Goal: Check status: Check status

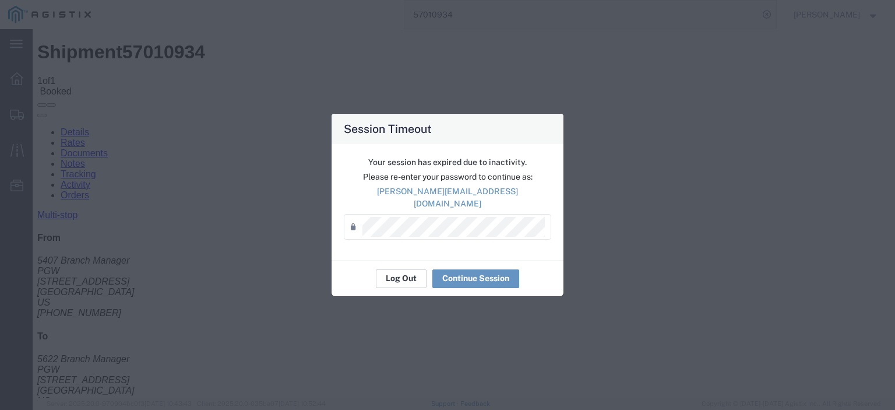
scroll to position [81, 0]
click at [398, 269] on button "Log Out" at bounding box center [401, 278] width 51 height 19
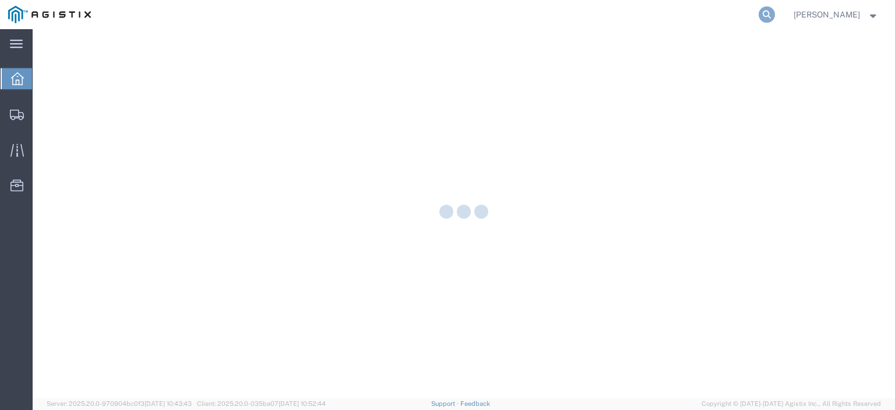
click at [775, 18] on icon at bounding box center [767, 14] width 16 height 16
paste input "57011117"
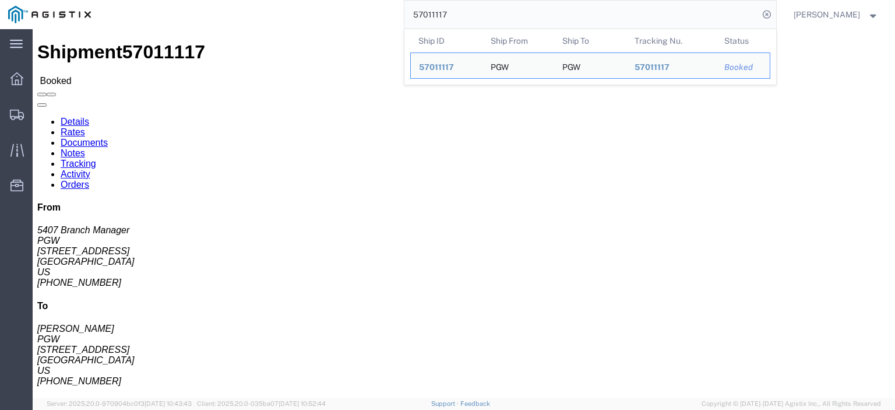
drag, startPoint x: 112, startPoint y: 133, endPoint x: 5, endPoint y: 138, distance: 107.3
click div "Ship From PGW (5407 Branch Manager) 5407 5850 North 101st Avenue Glendale, AZ 8…"
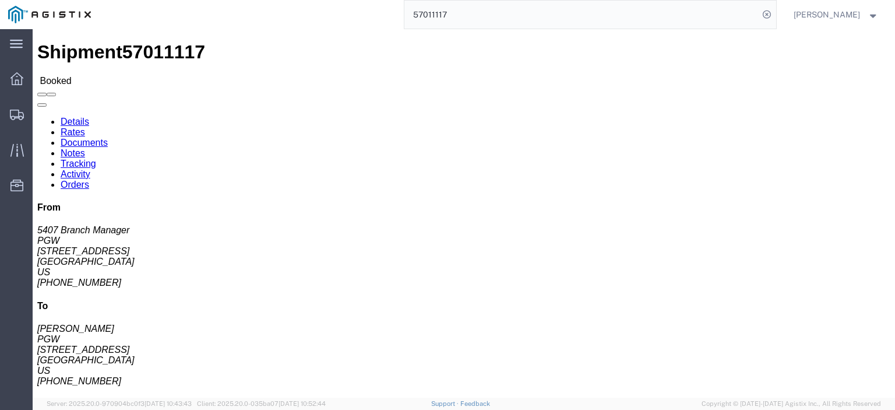
copy address "5850 North 101st Avenue"
drag, startPoint x: 240, startPoint y: 137, endPoint x: 150, endPoint y: 135, distance: 89.2
click div "Ship From PGW (5407 Branch Manager) 5407 5850 North 101st Avenue Glendale, AZ 8…"
click address "PGW (Janet Claytor) 5329 850 Southern Ave Chillicothe, OH 45601 United States 7…"
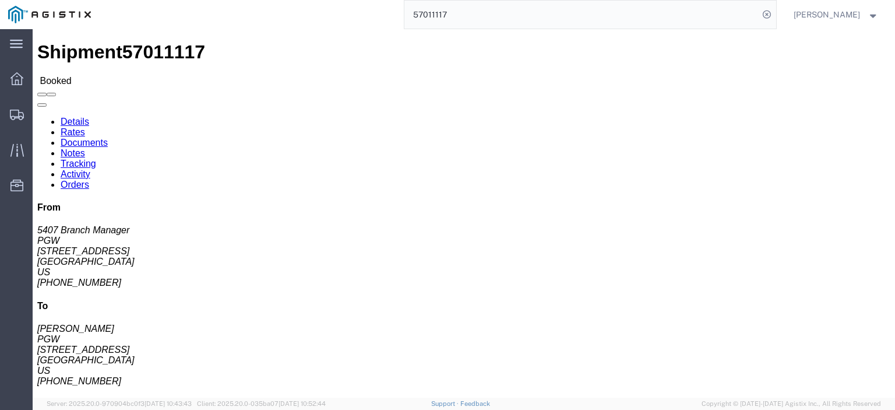
click address "PGW (Janet Claytor) 5329 850 Southern Ave Chillicothe, OH 45601 United States 7…"
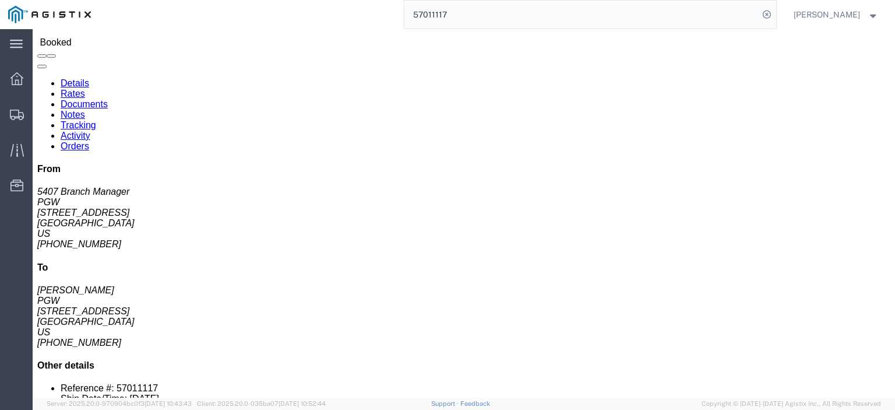
scroll to position [58, 0]
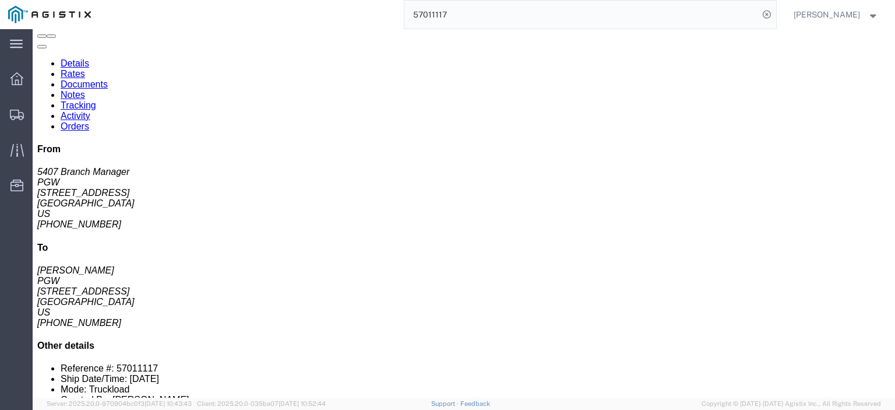
click link "Rates"
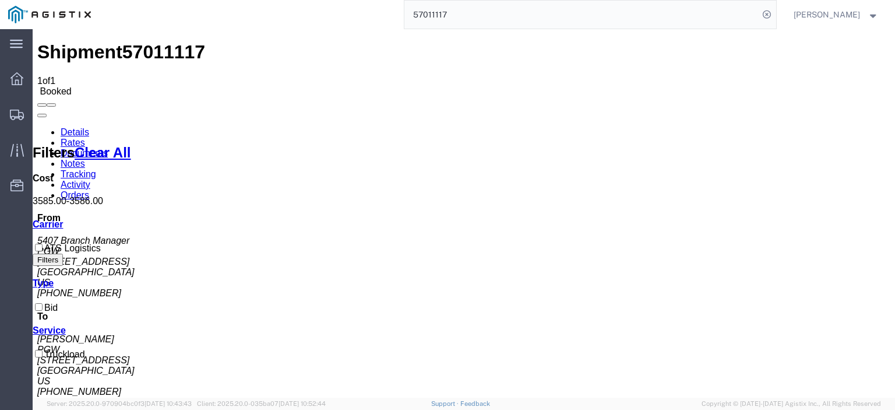
click at [85, 159] on link "Notes" at bounding box center [73, 164] width 24 height 10
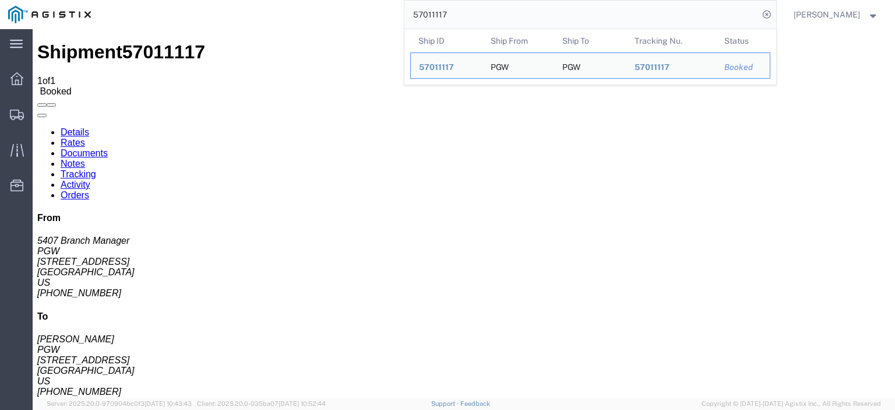
drag, startPoint x: 540, startPoint y: 22, endPoint x: 328, endPoint y: -5, distance: 213.3
click at [328, 0] on html "main_menu Created with Sketch. Collapse Menu Dashboard Shipments Traffic Resour…" at bounding box center [447, 205] width 895 height 410
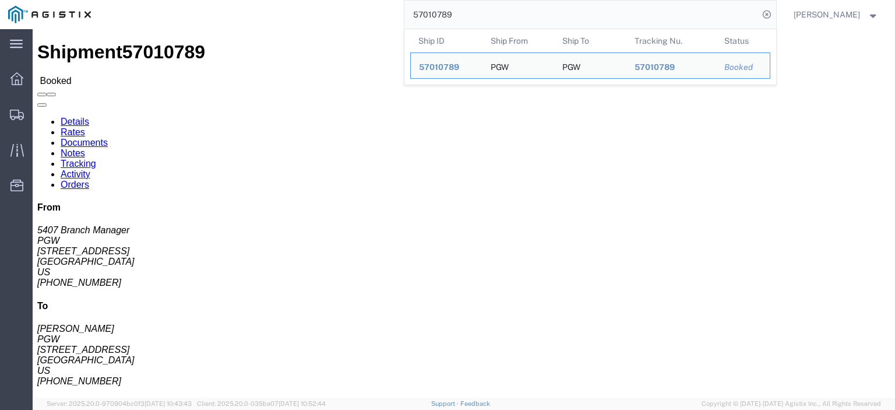
click link "Rates"
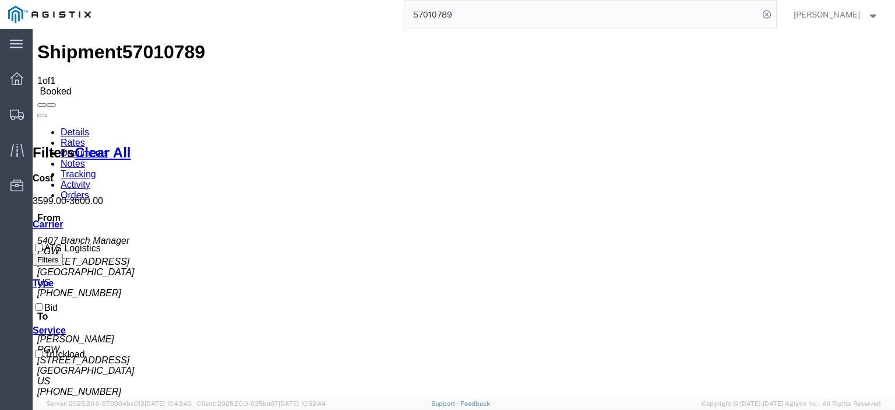
click at [61, 127] on link "Details" at bounding box center [75, 132] width 29 height 10
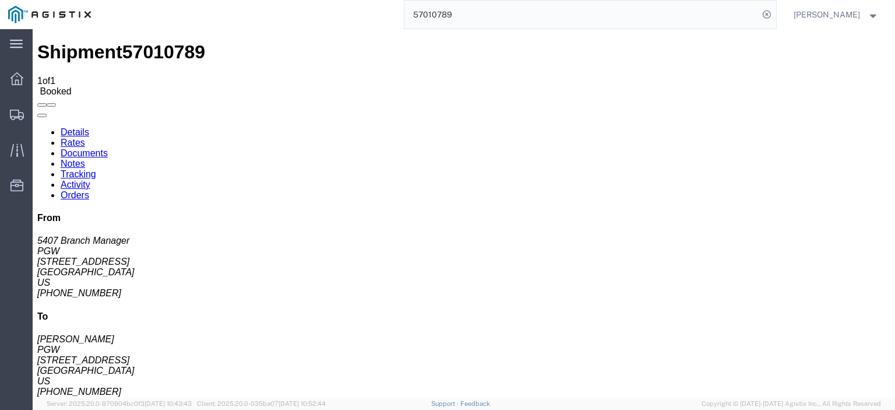
click link "Notes"
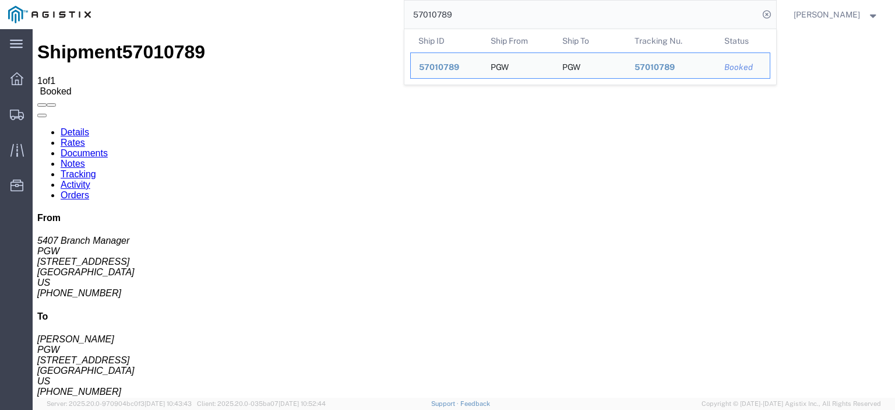
drag, startPoint x: 504, startPoint y: 23, endPoint x: 329, endPoint y: -17, distance: 179.3
click at [329, 0] on html "main_menu Created with Sketch. Collapse Menu Dashboard Shipments Traffic Resour…" at bounding box center [447, 205] width 895 height 410
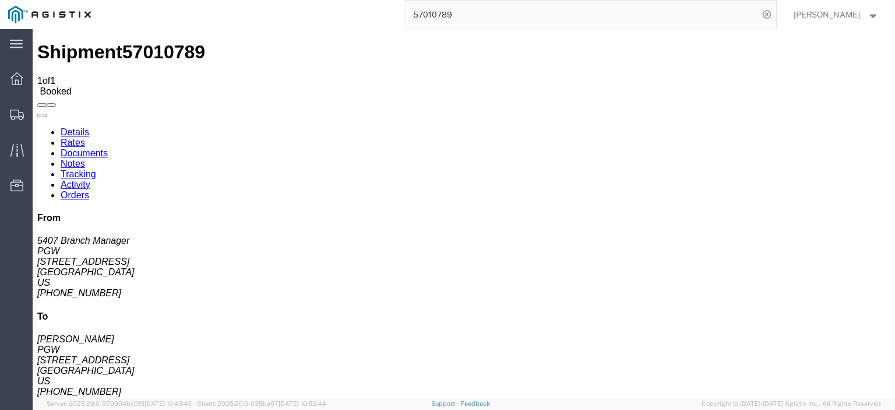
paste input "1075"
type input "57011075"
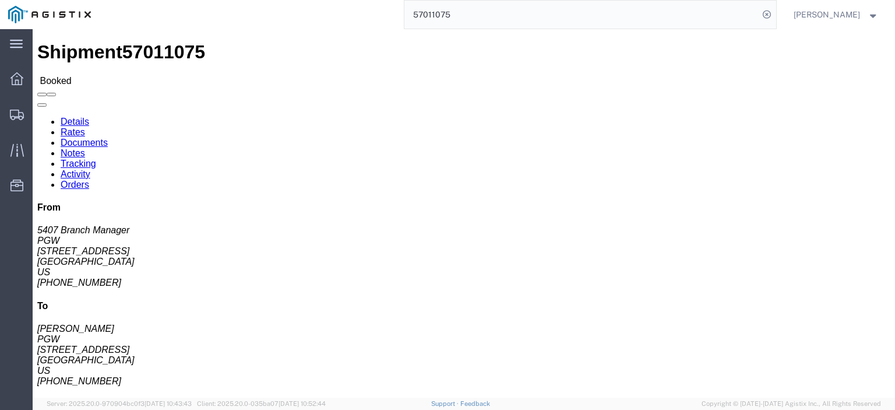
click link "Rates"
